Goal: Navigation & Orientation: Find specific page/section

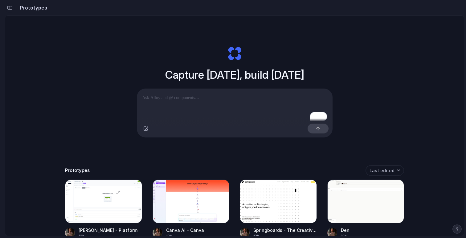
click at [9, 11] on button "button" at bounding box center [10, 8] width 10 height 10
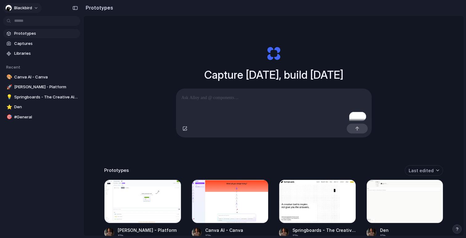
click at [32, 4] on button "blackbird" at bounding box center [22, 8] width 39 height 10
click at [36, 30] on span "Invite members" at bounding box center [29, 32] width 30 height 6
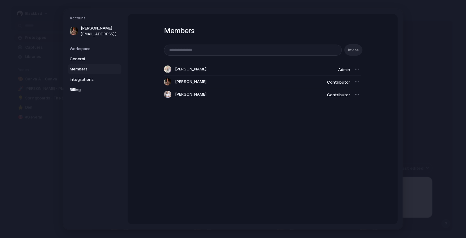
click at [356, 80] on div at bounding box center [356, 82] width 9 height 9
click at [357, 84] on div at bounding box center [356, 82] width 9 height 9
click at [357, 80] on div at bounding box center [356, 82] width 9 height 9
click at [356, 69] on div at bounding box center [356, 69] width 9 height 9
click at [87, 81] on span "Integrations" at bounding box center [89, 79] width 39 height 6
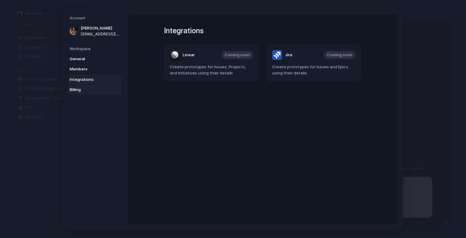
click at [84, 90] on span "Billing" at bounding box center [89, 90] width 39 height 6
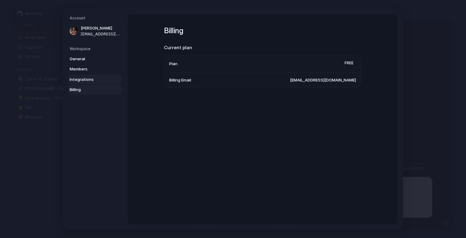
click at [87, 79] on span "Integrations" at bounding box center [89, 79] width 39 height 6
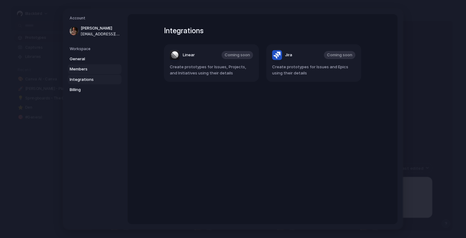
click at [87, 71] on span "Members" at bounding box center [89, 69] width 39 height 6
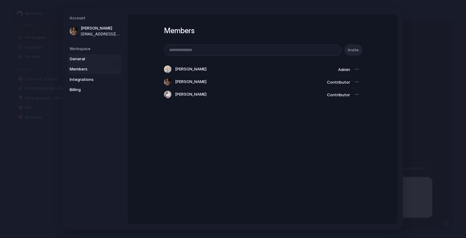
click at [83, 59] on span "General" at bounding box center [89, 59] width 39 height 6
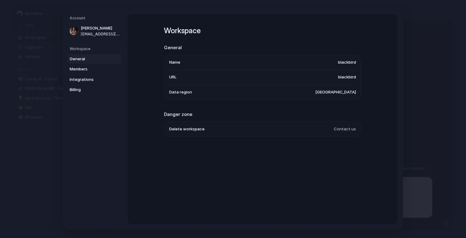
click at [84, 50] on h5 "Workspace" at bounding box center [96, 49] width 52 height 6
